Goal: Task Accomplishment & Management: Manage account settings

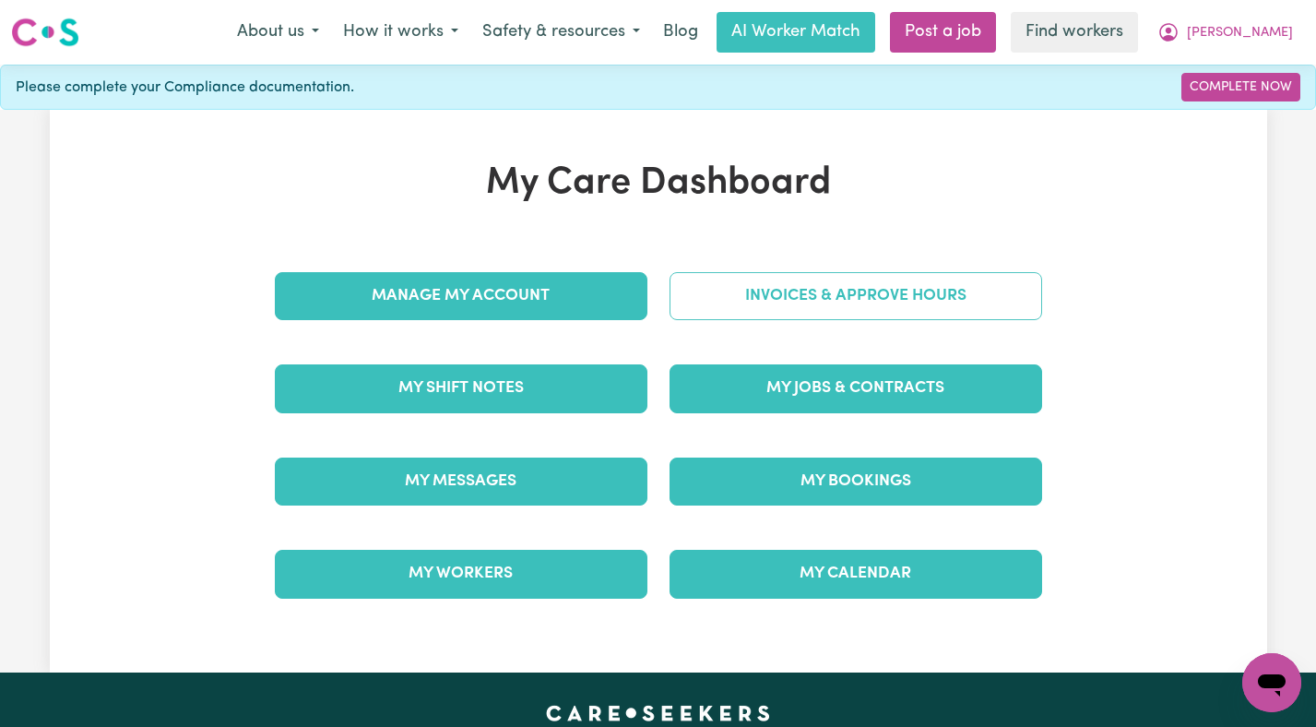
click at [825, 291] on link "Invoices & Approve Hours" at bounding box center [856, 296] width 373 height 48
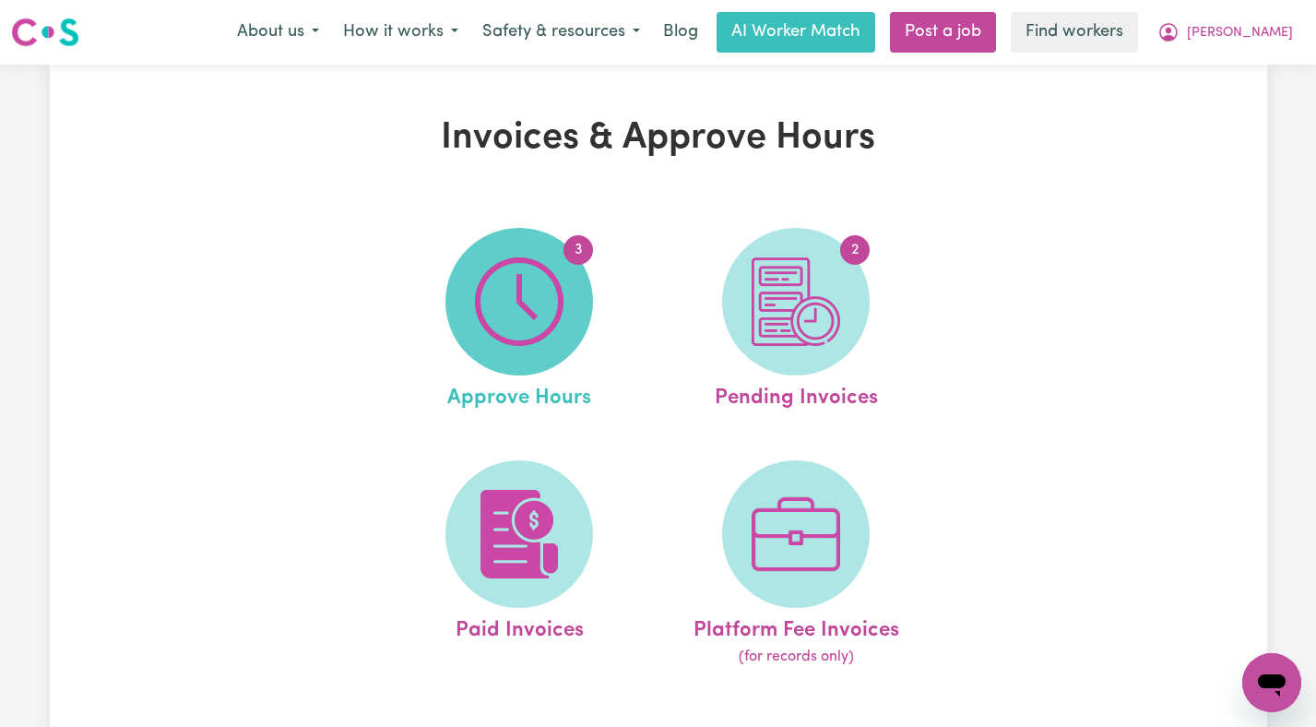
click at [581, 289] on span "3" at bounding box center [519, 302] width 148 height 148
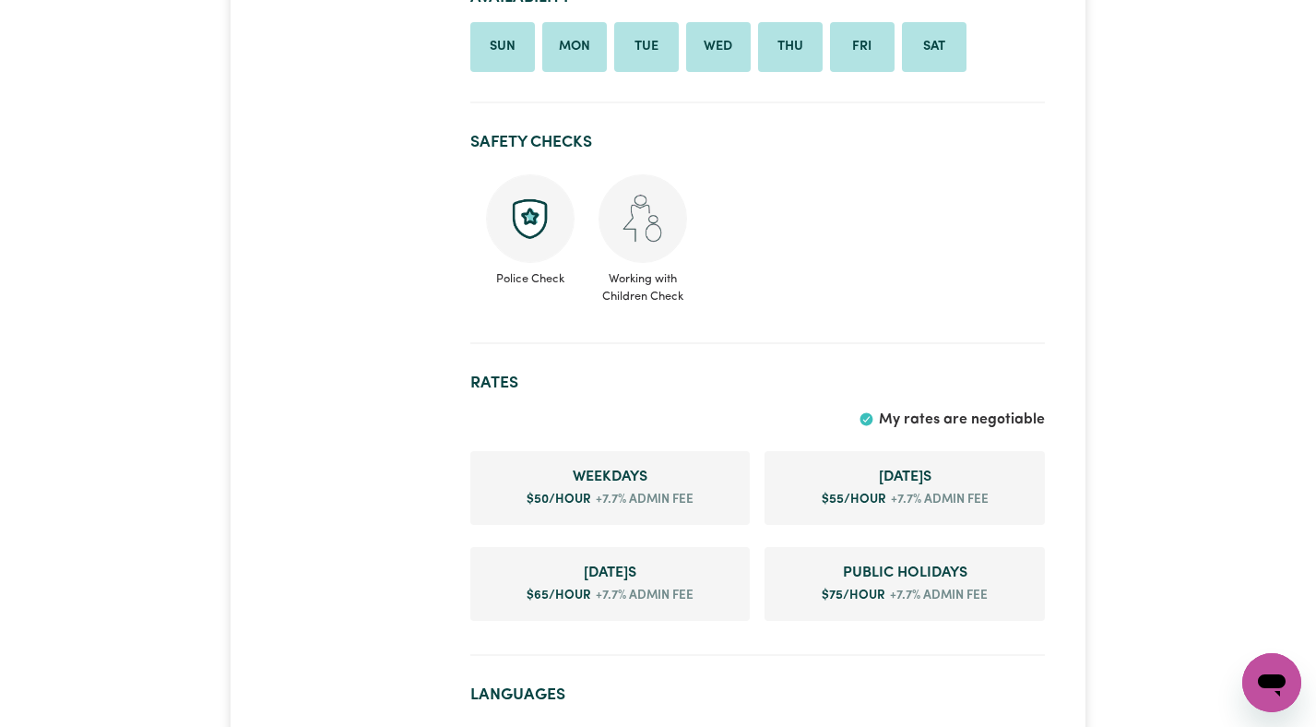
scroll to position [907, 0]
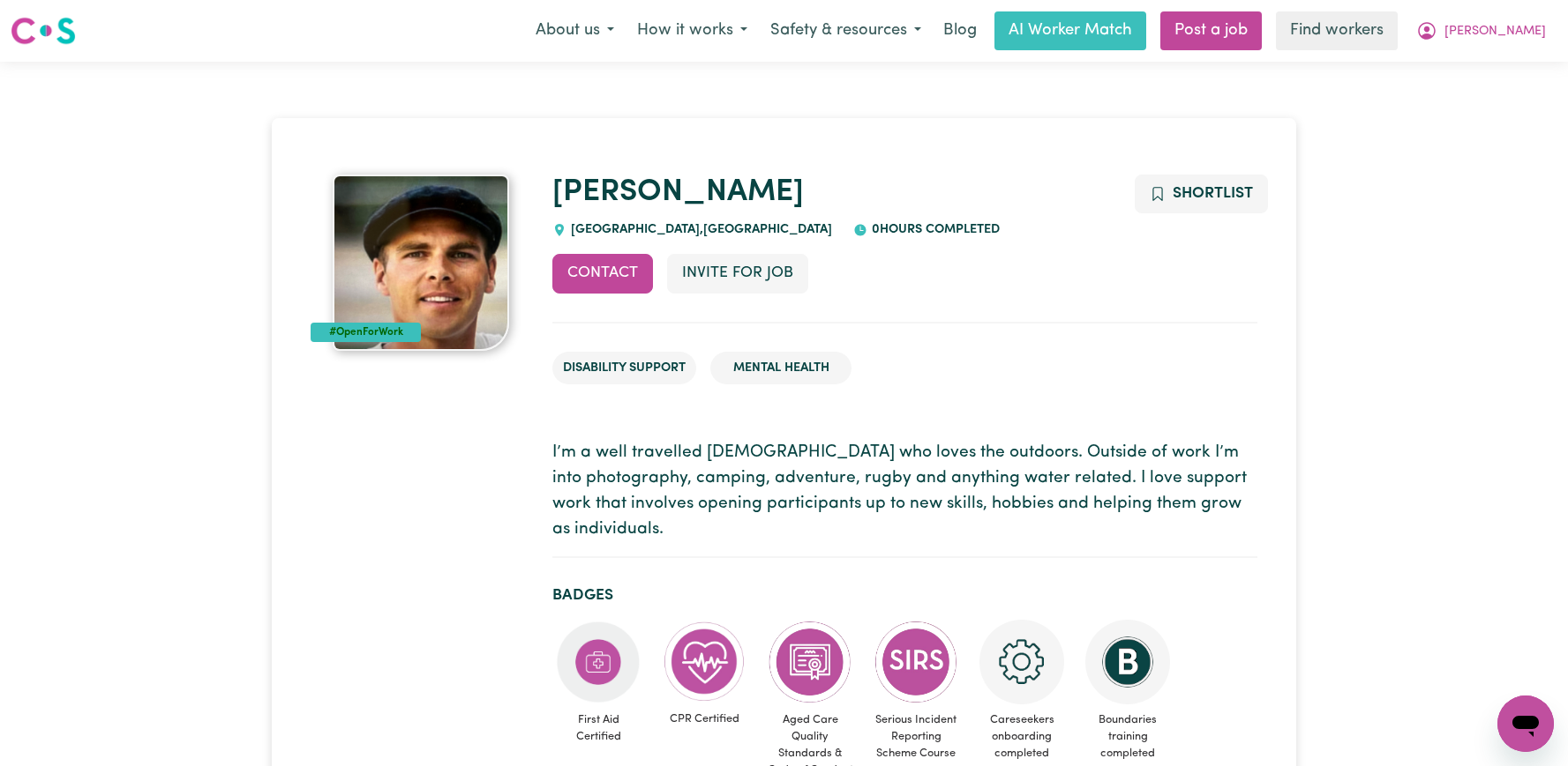
scroll to position [1163, 0]
